Goal: Task Accomplishment & Management: Manage account settings

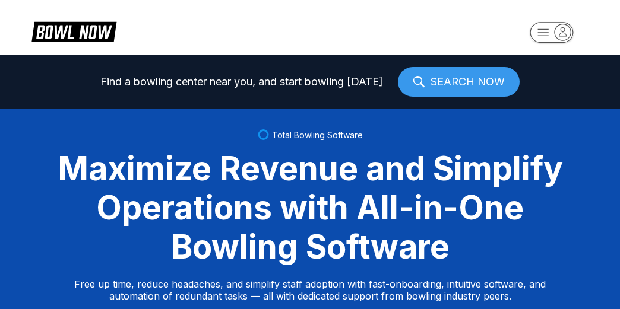
click at [563, 31] on icon "button" at bounding box center [562, 31] width 7 height 8
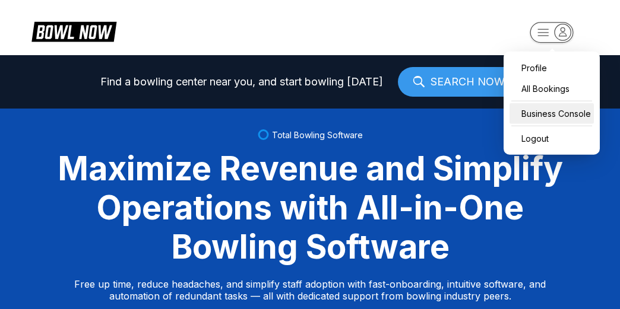
click at [532, 112] on div "Business Console" at bounding box center [551, 113] width 84 height 21
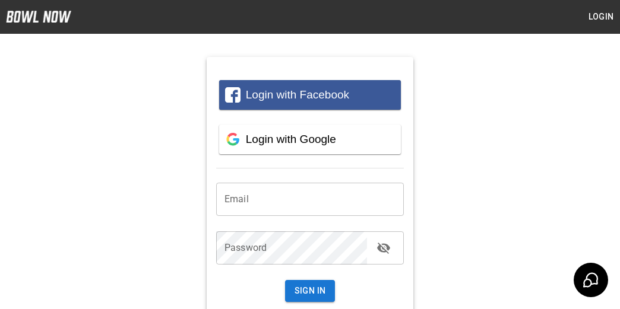
click at [247, 201] on input "email" at bounding box center [310, 199] width 188 height 33
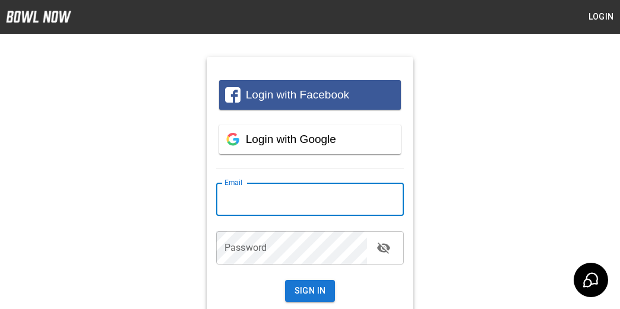
type input "**********"
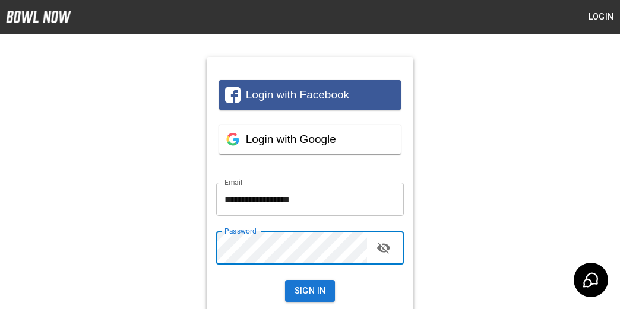
click at [285, 280] on button "Sign In" at bounding box center [310, 291] width 50 height 22
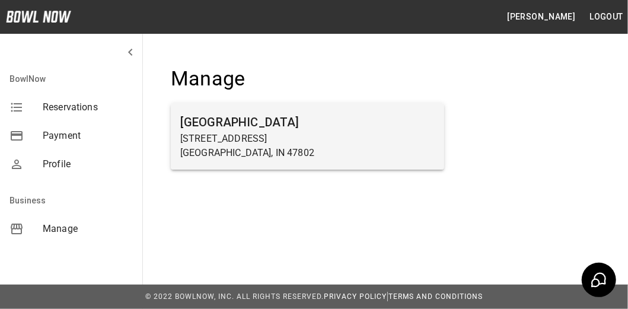
click at [216, 119] on h6 "[GEOGRAPHIC_DATA]" at bounding box center [307, 122] width 255 height 19
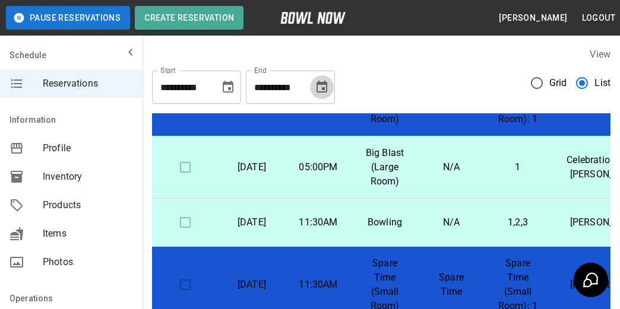
click at [319, 88] on icon "Choose date, selected date is Nov 5, 2025" at bounding box center [322, 87] width 14 height 14
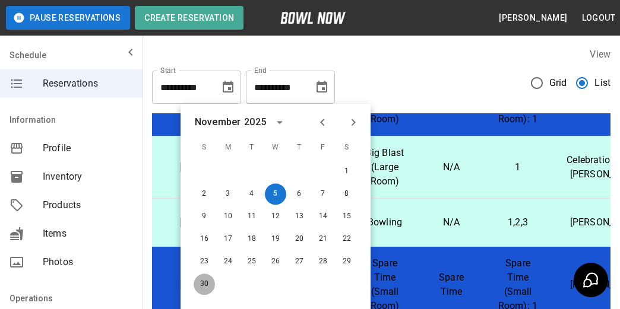
click at [205, 284] on button "30" at bounding box center [203, 284] width 21 height 21
type input "**********"
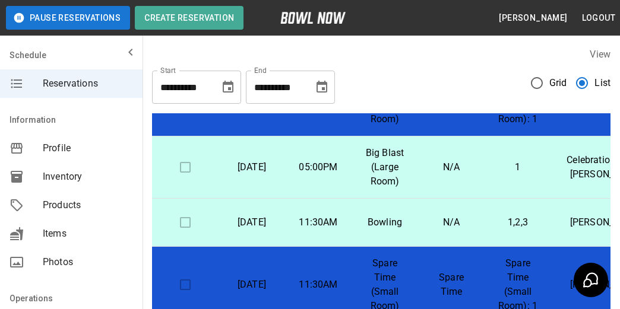
click at [596, 84] on span "List" at bounding box center [602, 83] width 16 height 14
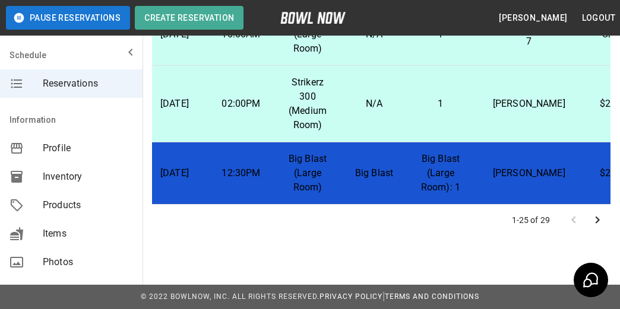
scroll to position [1427, 87]
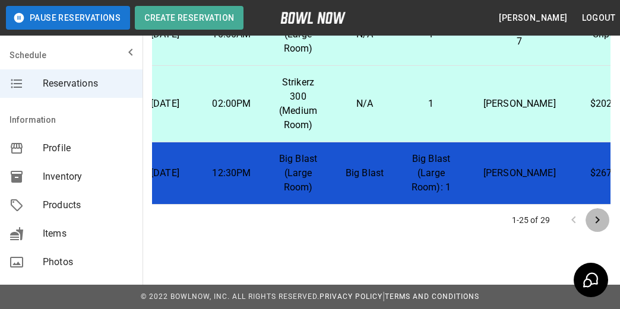
click at [597, 221] on icon "Go to next page" at bounding box center [597, 220] width 4 height 7
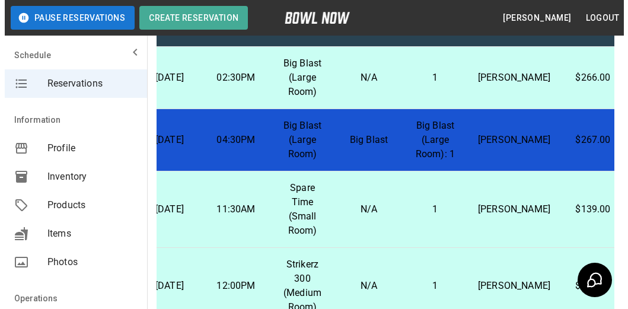
scroll to position [64, 0]
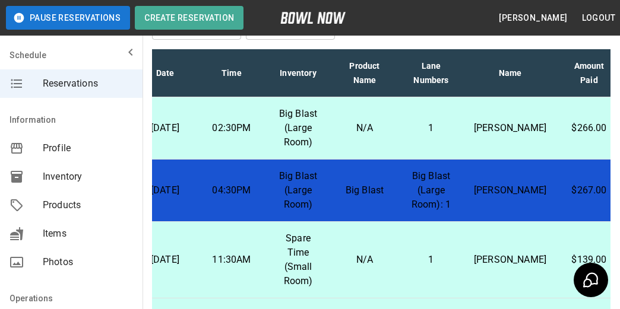
click at [318, 125] on p "Big Blast (Large Room)" at bounding box center [297, 128] width 47 height 43
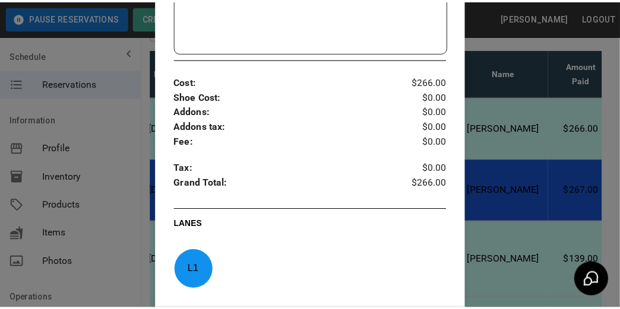
scroll to position [524, 0]
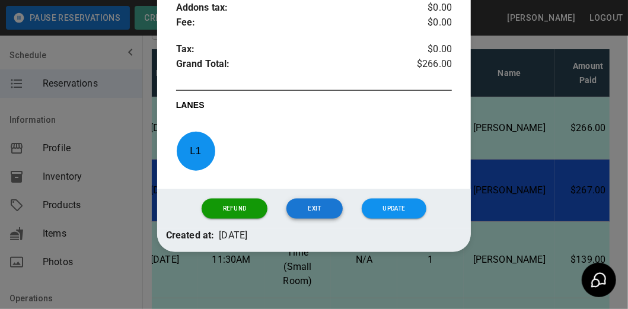
click at [312, 211] on button "Exit" at bounding box center [315, 209] width 56 height 20
